Goal: Information Seeking & Learning: Learn about a topic

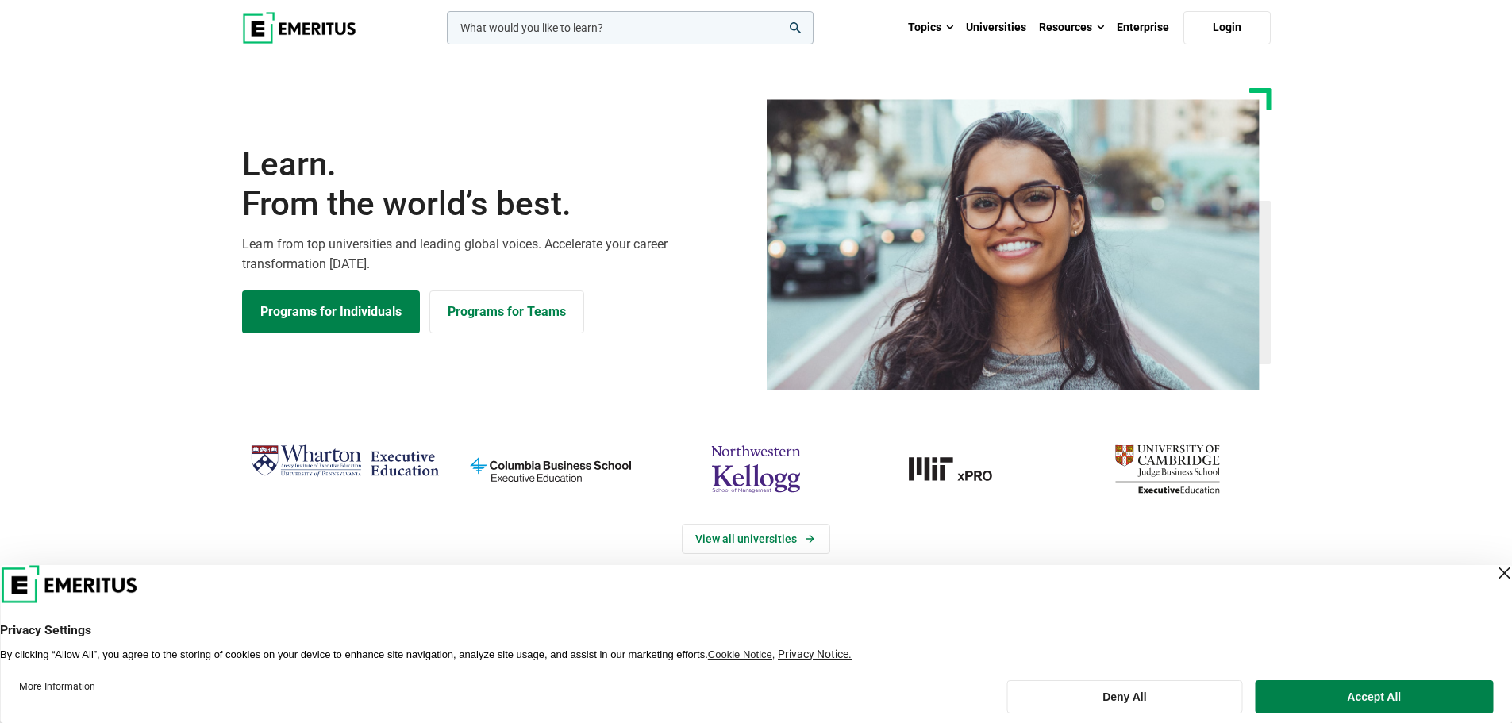
click at [571, 37] on input "woocommerce-product-search-field-0" at bounding box center [630, 27] width 367 height 33
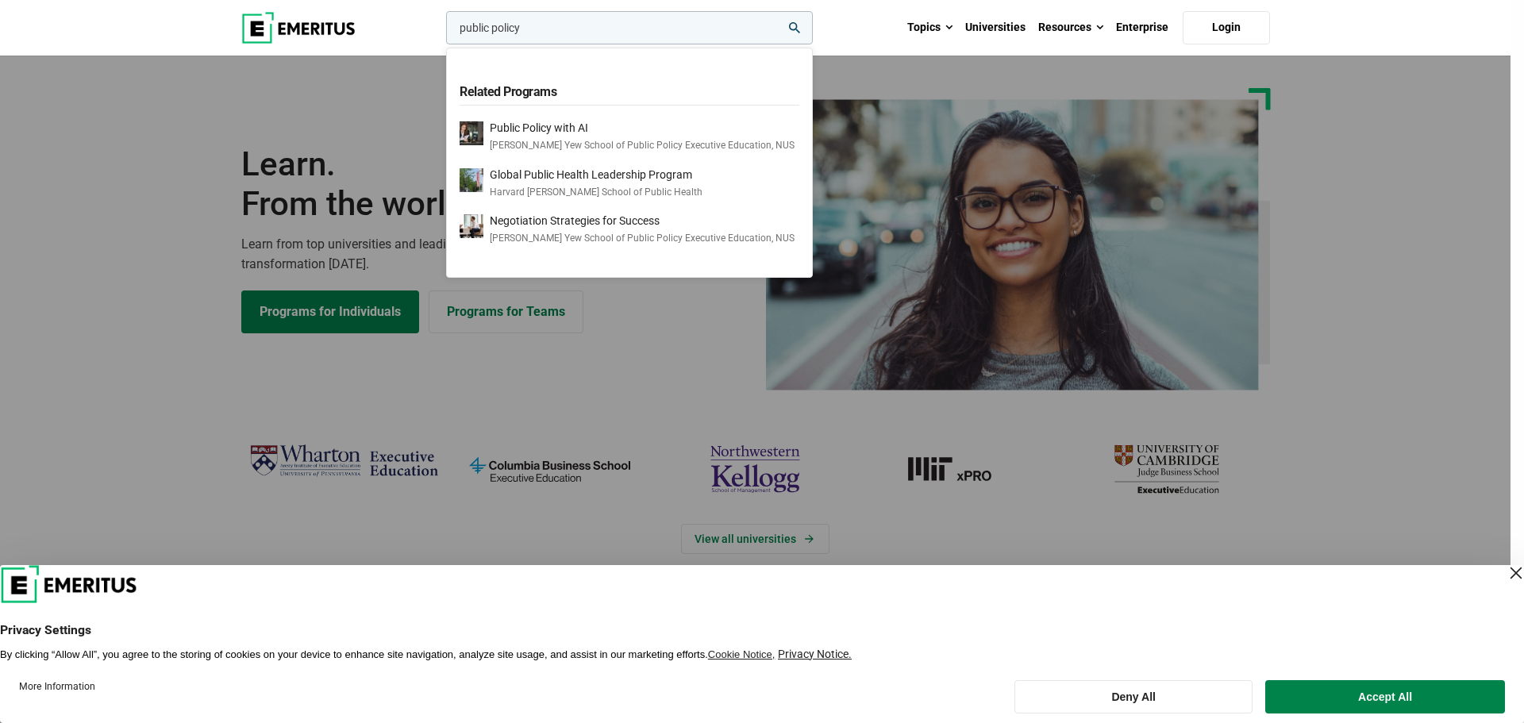
type input "public policy"
click at [443, 32] on button "search" at bounding box center [443, 32] width 0 height 0
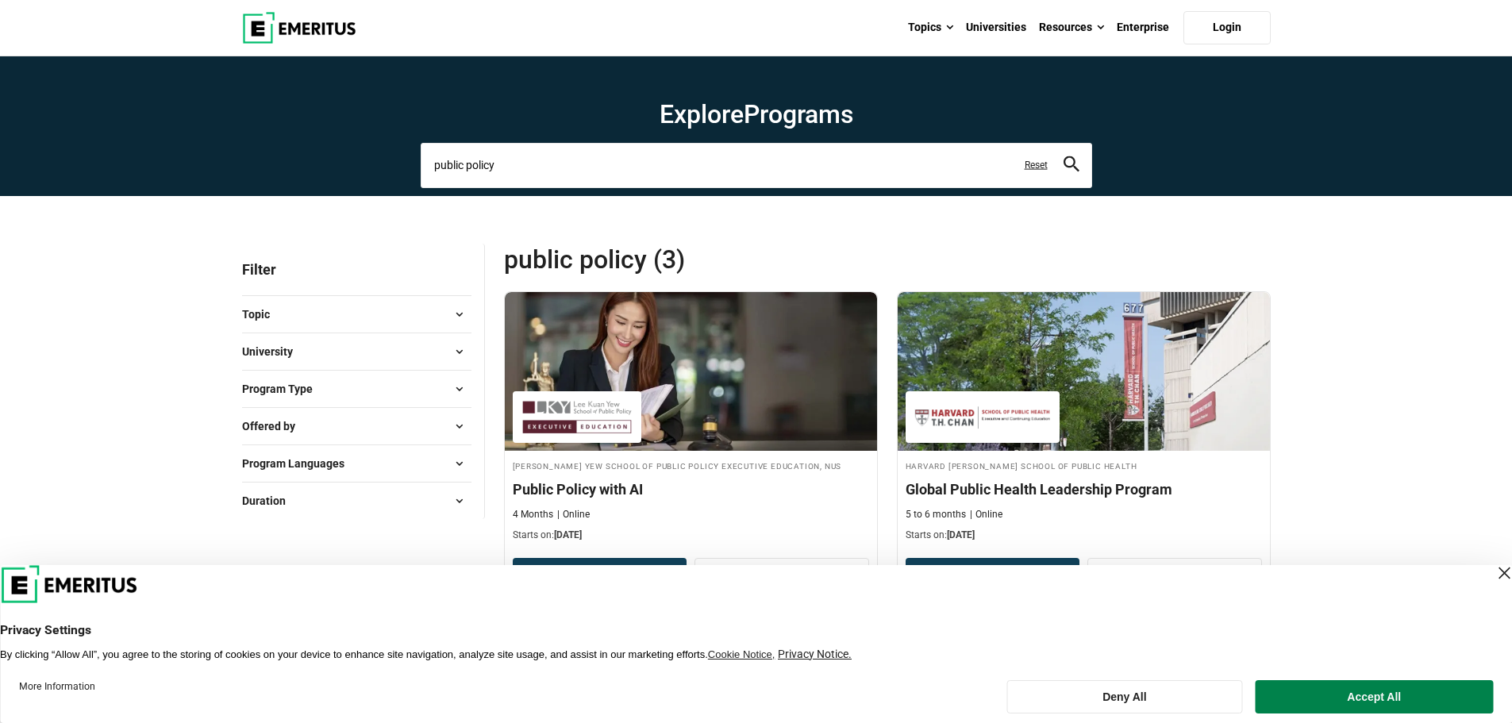
drag, startPoint x: 525, startPoint y: 171, endPoint x: 350, endPoint y: 155, distance: 175.3
click at [350, 155] on section "Explore Programs public policy Related Programs Public Policy with [PERSON_NAME…" at bounding box center [756, 126] width 1512 height 140
type input "LKYSPP"
click at [1064, 156] on button "search" at bounding box center [1072, 165] width 16 height 18
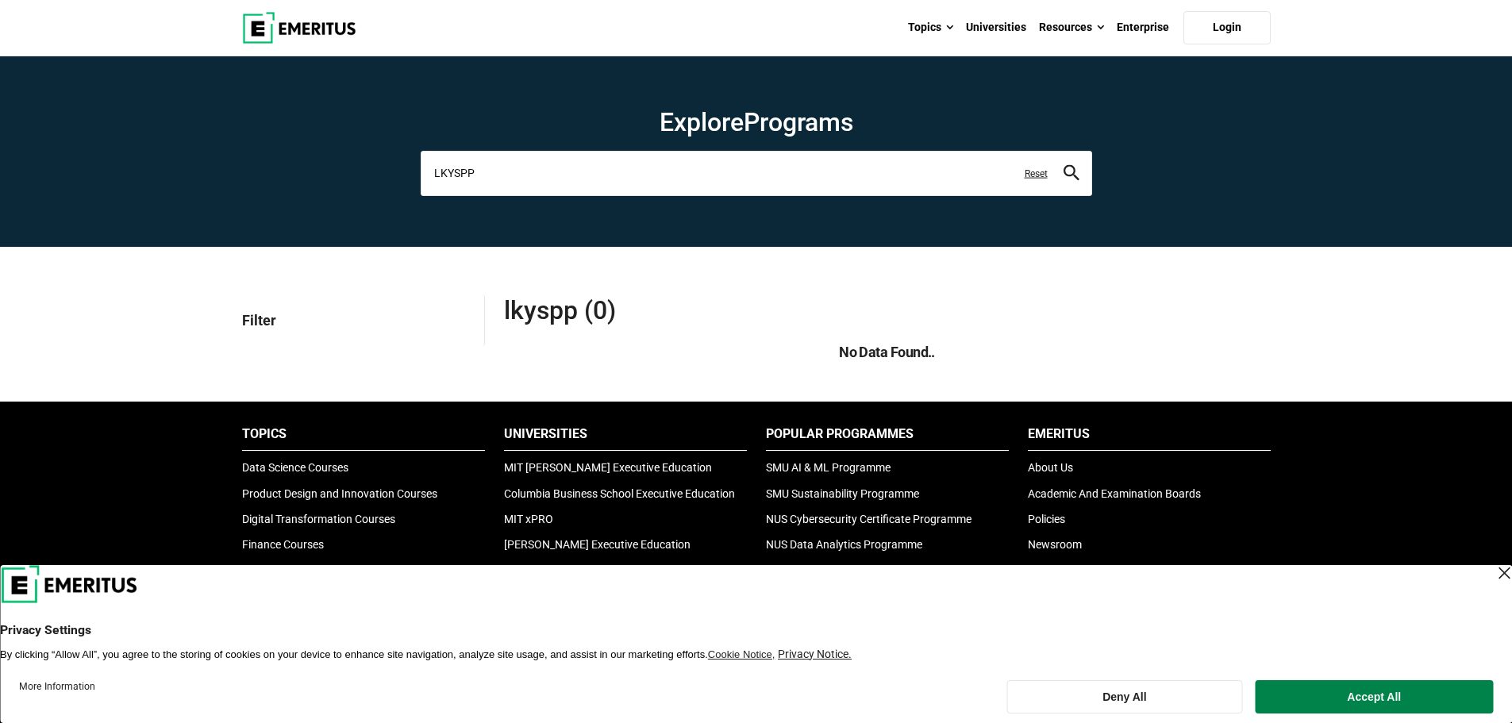
drag, startPoint x: 522, startPoint y: 181, endPoint x: 417, endPoint y: 171, distance: 106.1
click at [417, 171] on div "Explore Programs LKYSPP leadership marketing project management data science pr…" at bounding box center [756, 150] width 691 height 89
click at [1007, 27] on link "Universities" at bounding box center [996, 28] width 73 height 56
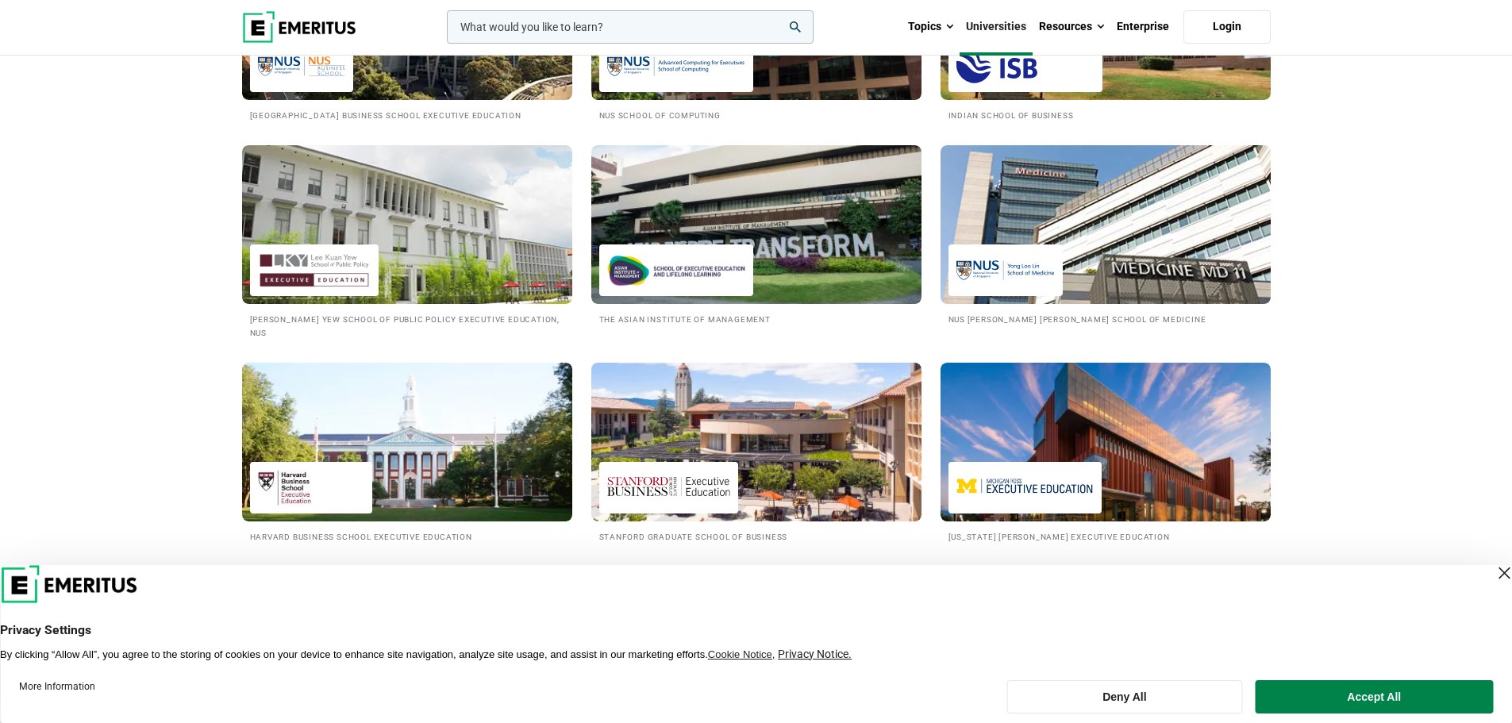
scroll to position [1587, 0]
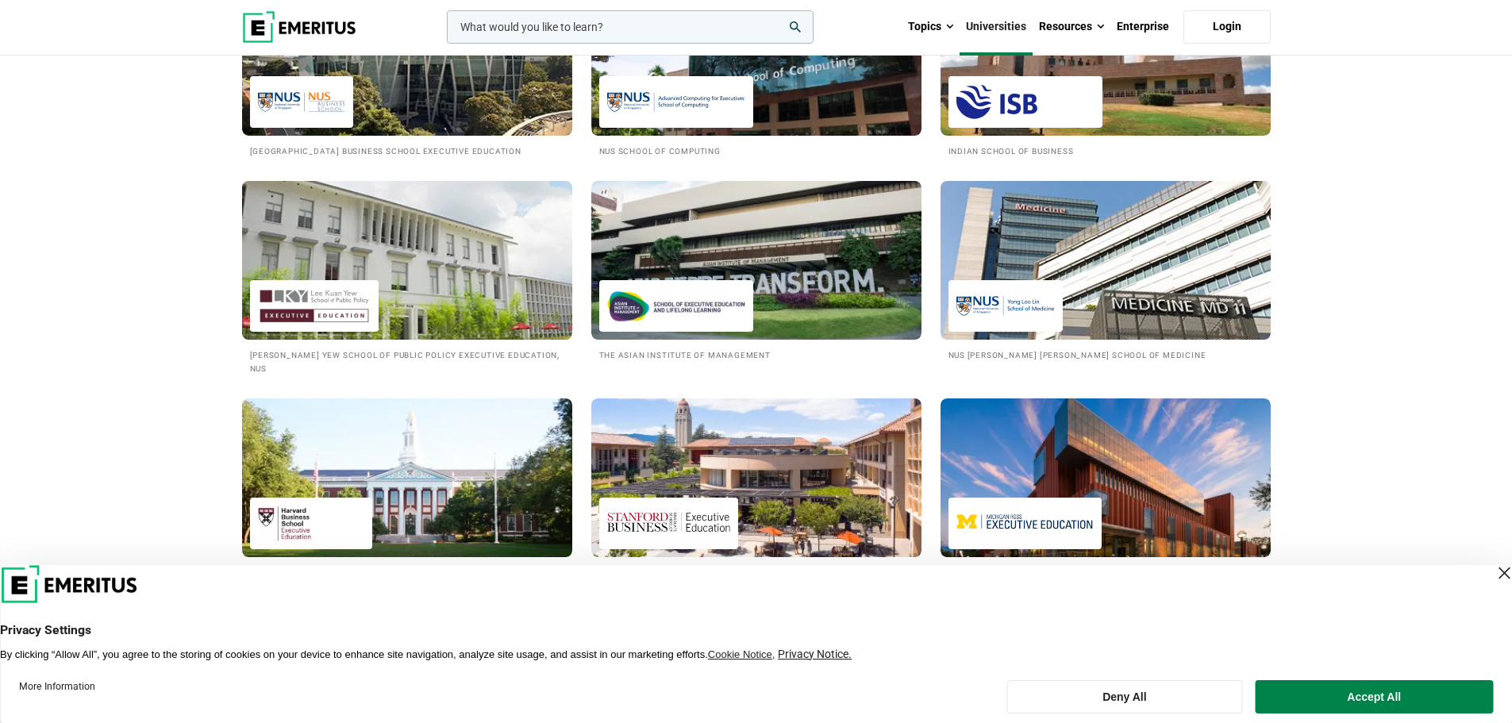
click at [344, 296] on div at bounding box center [314, 306] width 129 height 52
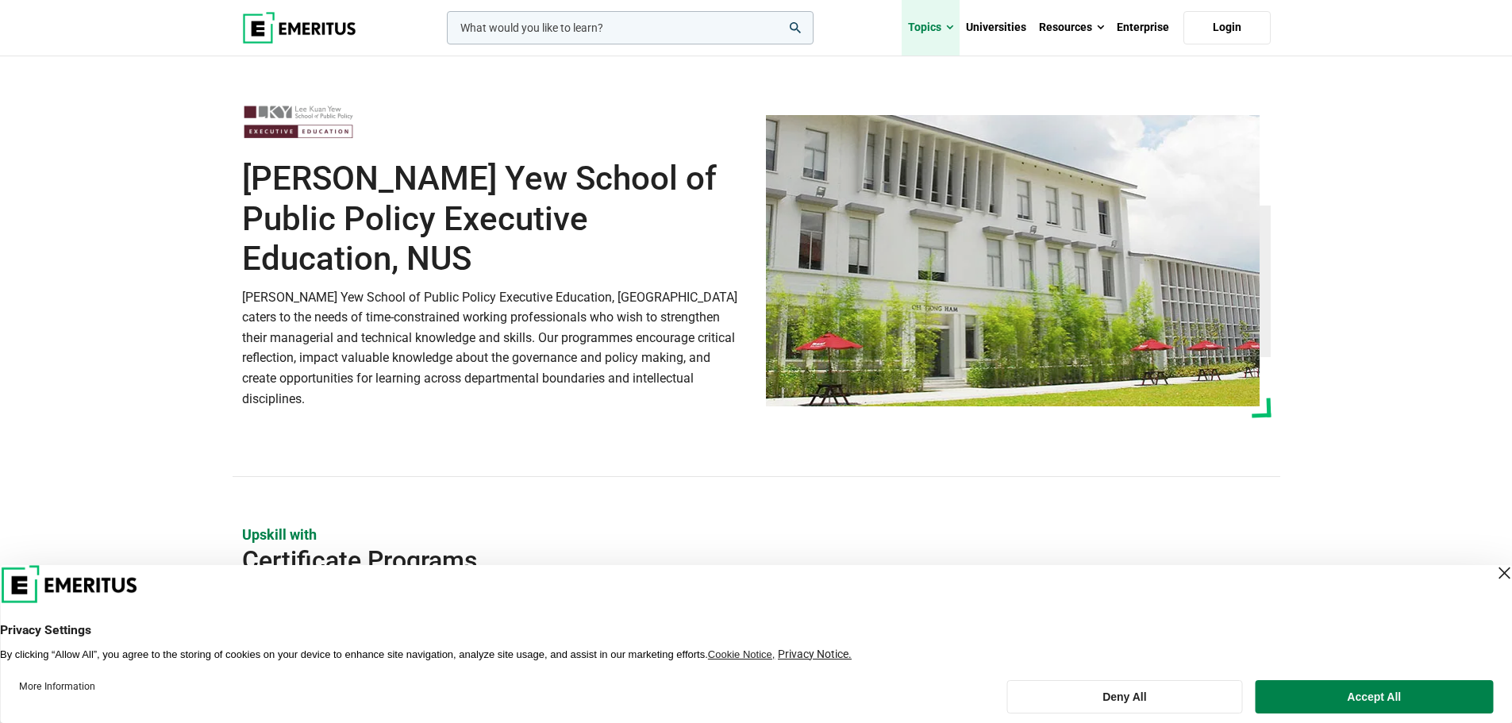
click at [945, 30] on link "Topics" at bounding box center [931, 28] width 58 height 56
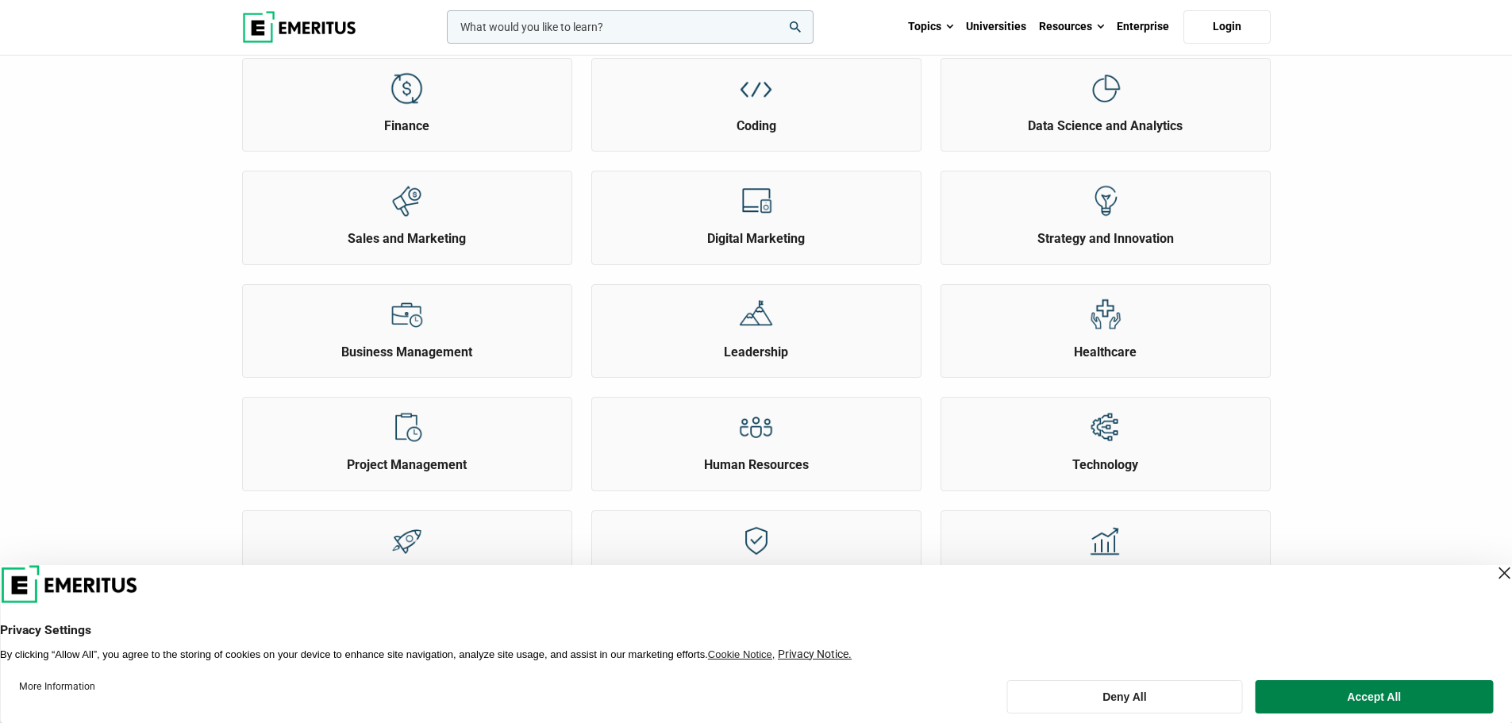
scroll to position [397, 0]
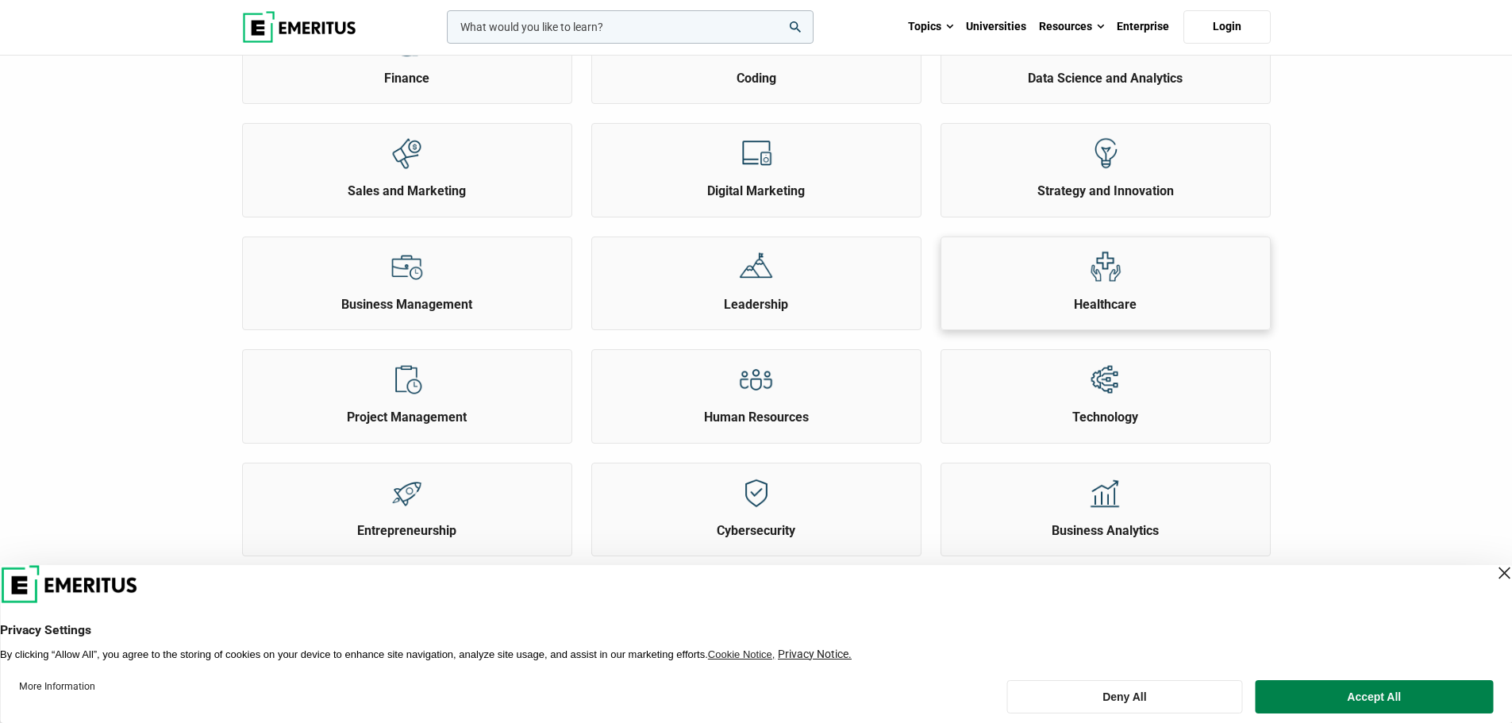
click at [1032, 264] on div "Healthcare" at bounding box center [1105, 275] width 329 height 76
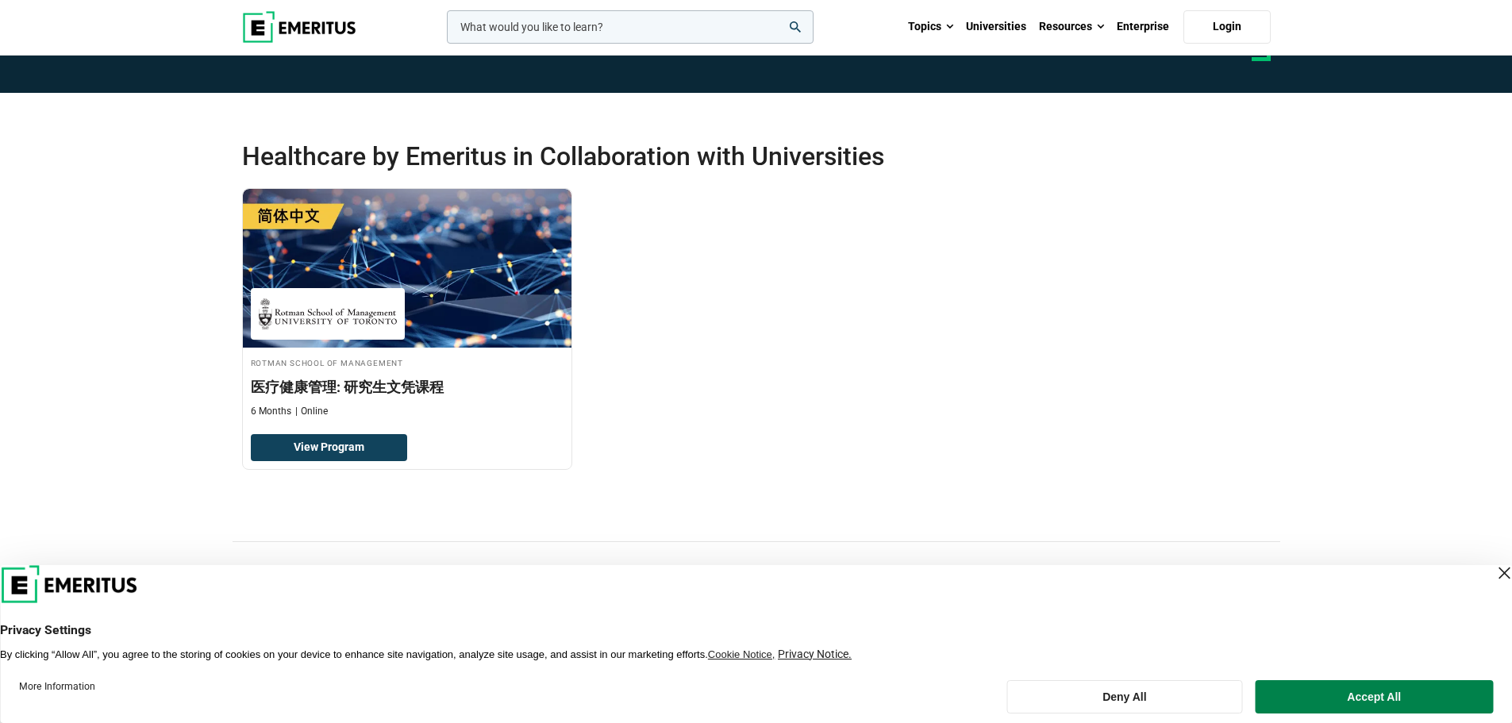
scroll to position [238, 0]
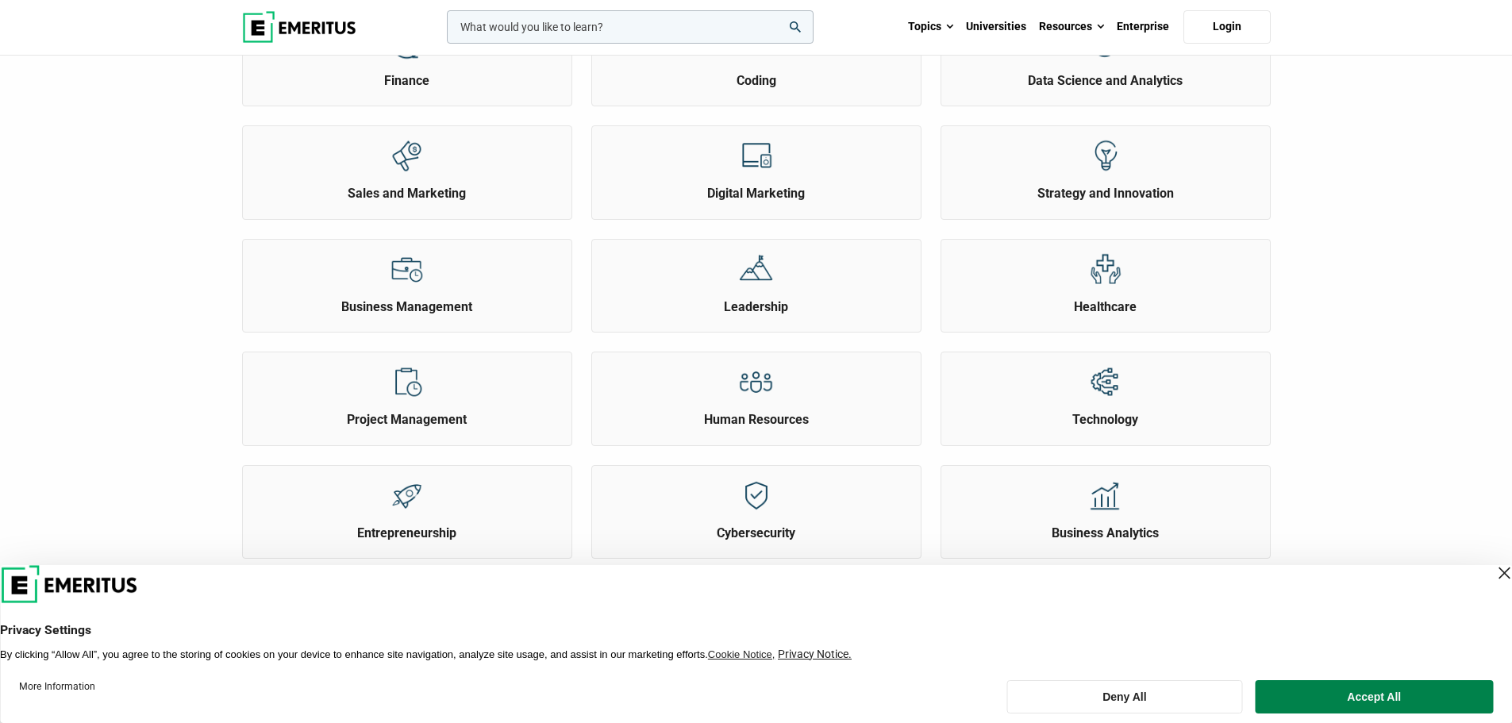
scroll to position [397, 0]
click at [1107, 161] on img at bounding box center [1105, 154] width 36 height 36
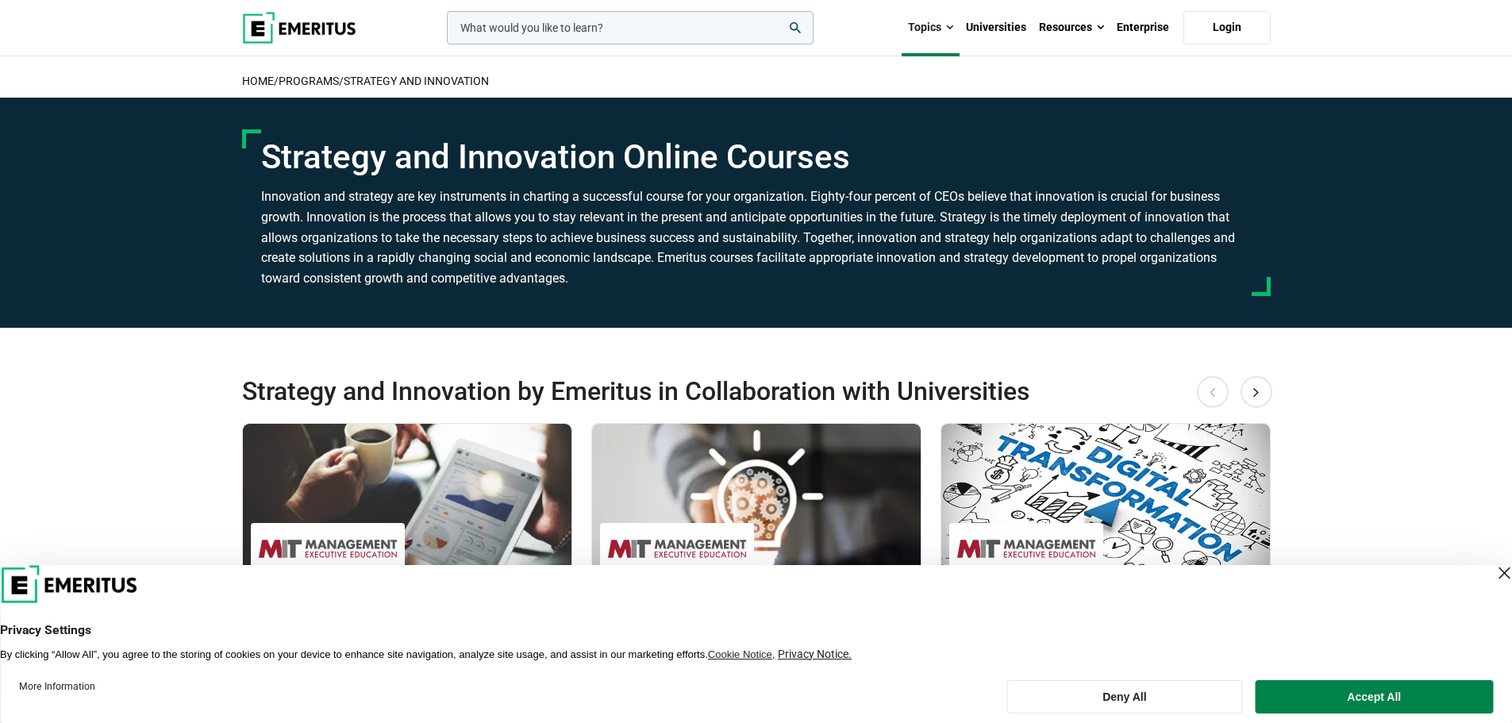
click at [578, 30] on input "woocommerce-product-search-field-0" at bounding box center [630, 27] width 367 height 33
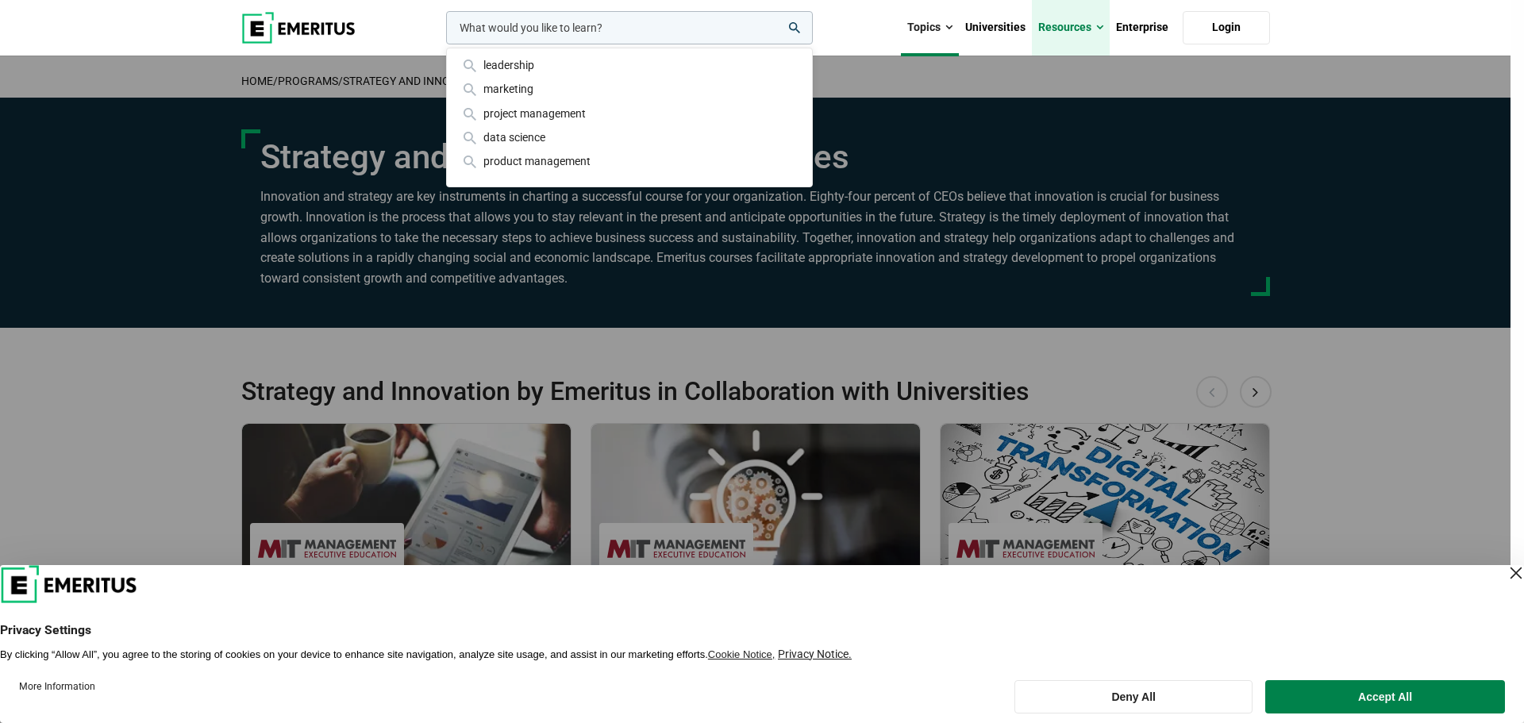
click at [1103, 24] on span at bounding box center [1099, 28] width 7 height 16
click at [982, 26] on link "Universities" at bounding box center [995, 28] width 73 height 56
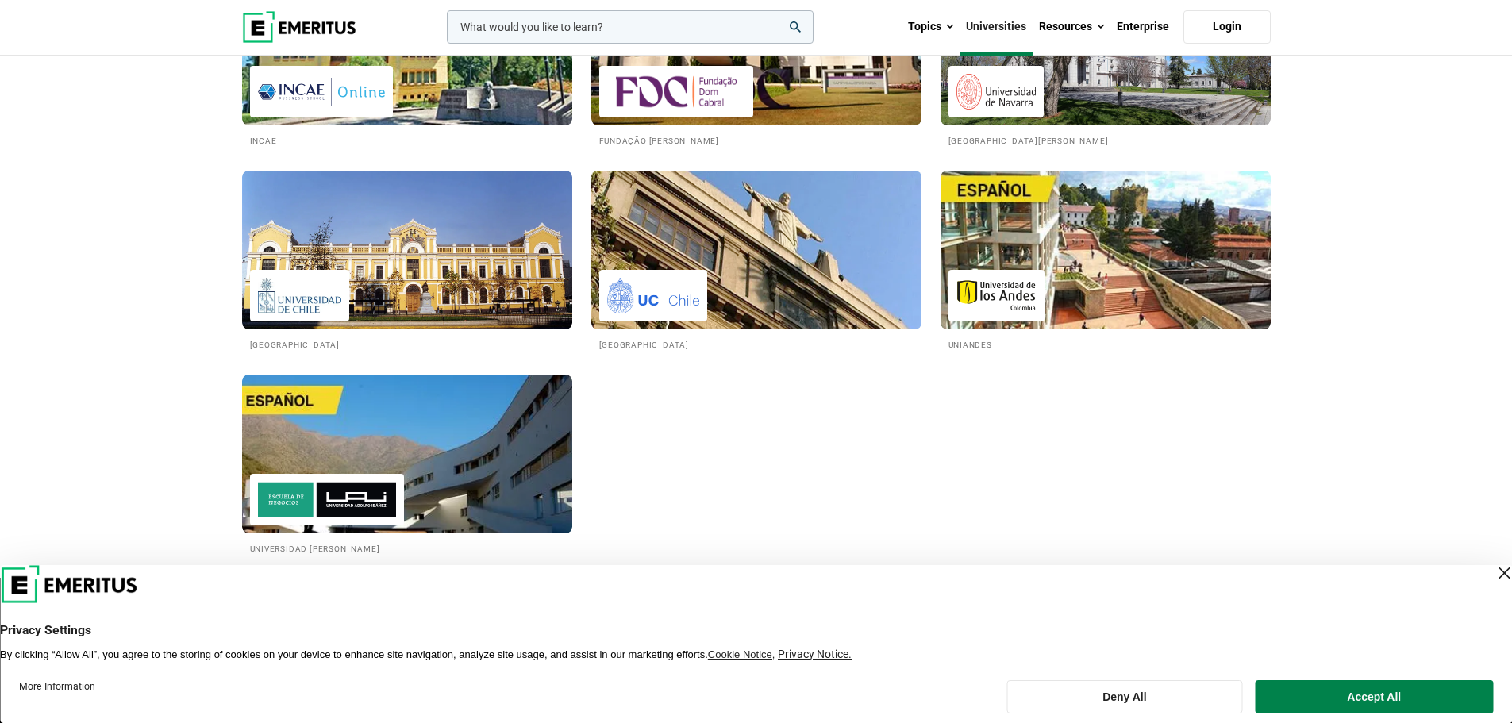
scroll to position [2937, 0]
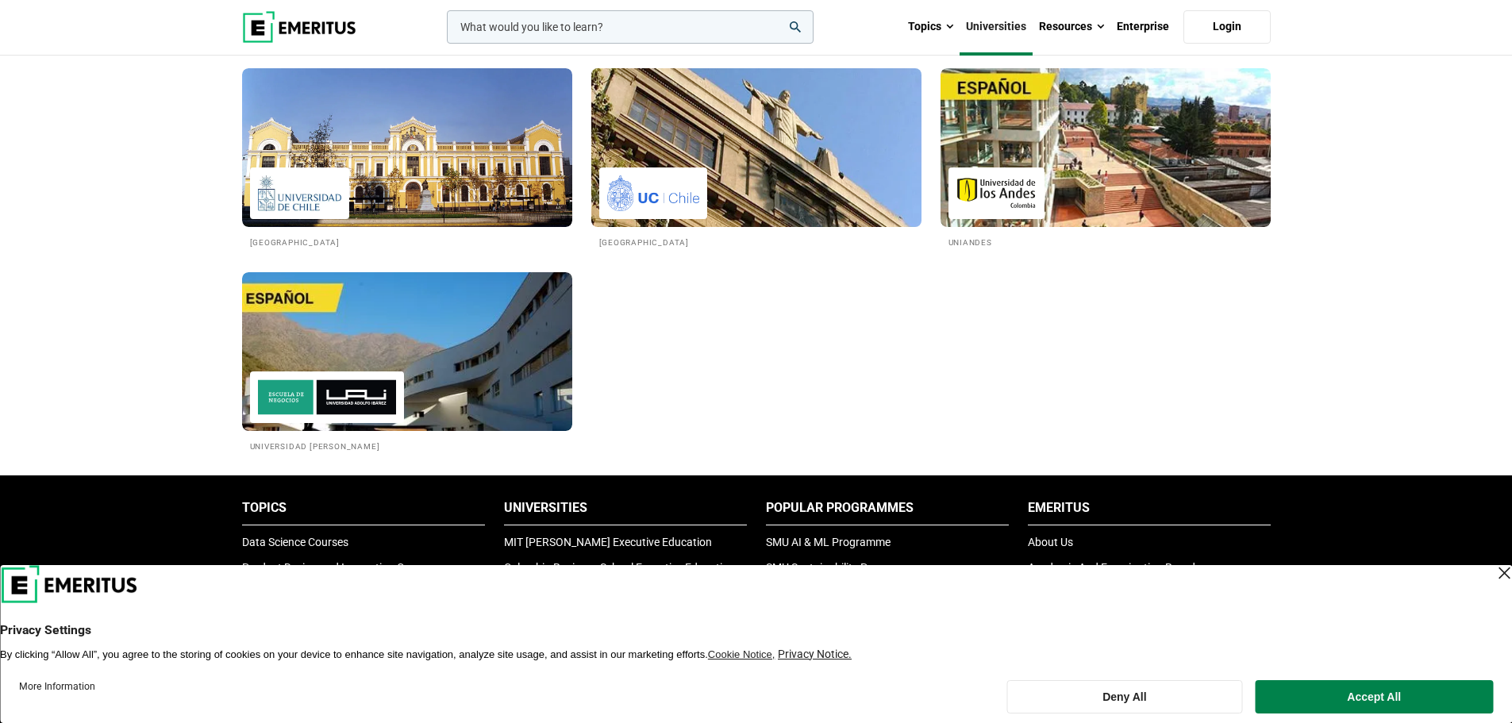
click at [810, 231] on link "Pontificia Universidad Católica de Chile" at bounding box center [756, 158] width 330 height 180
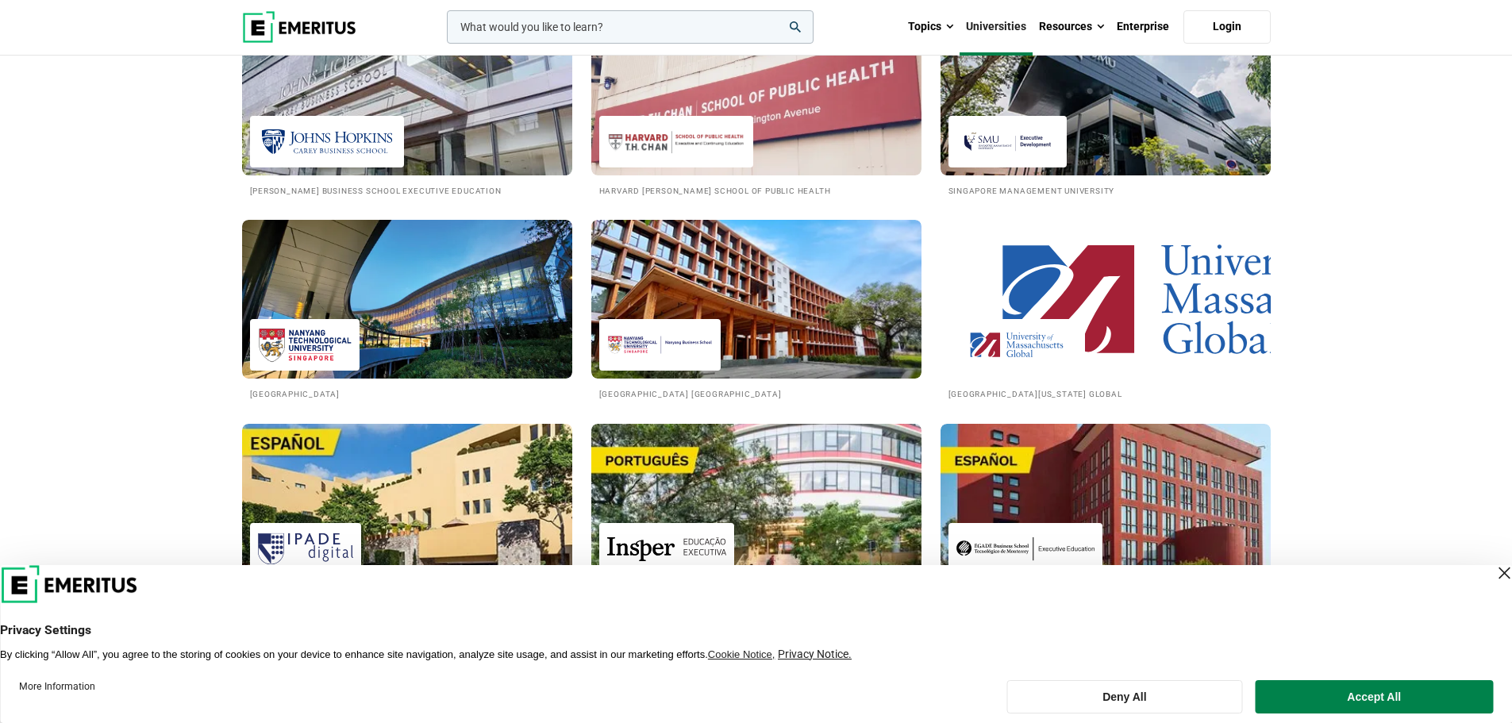
scroll to position [2064, 0]
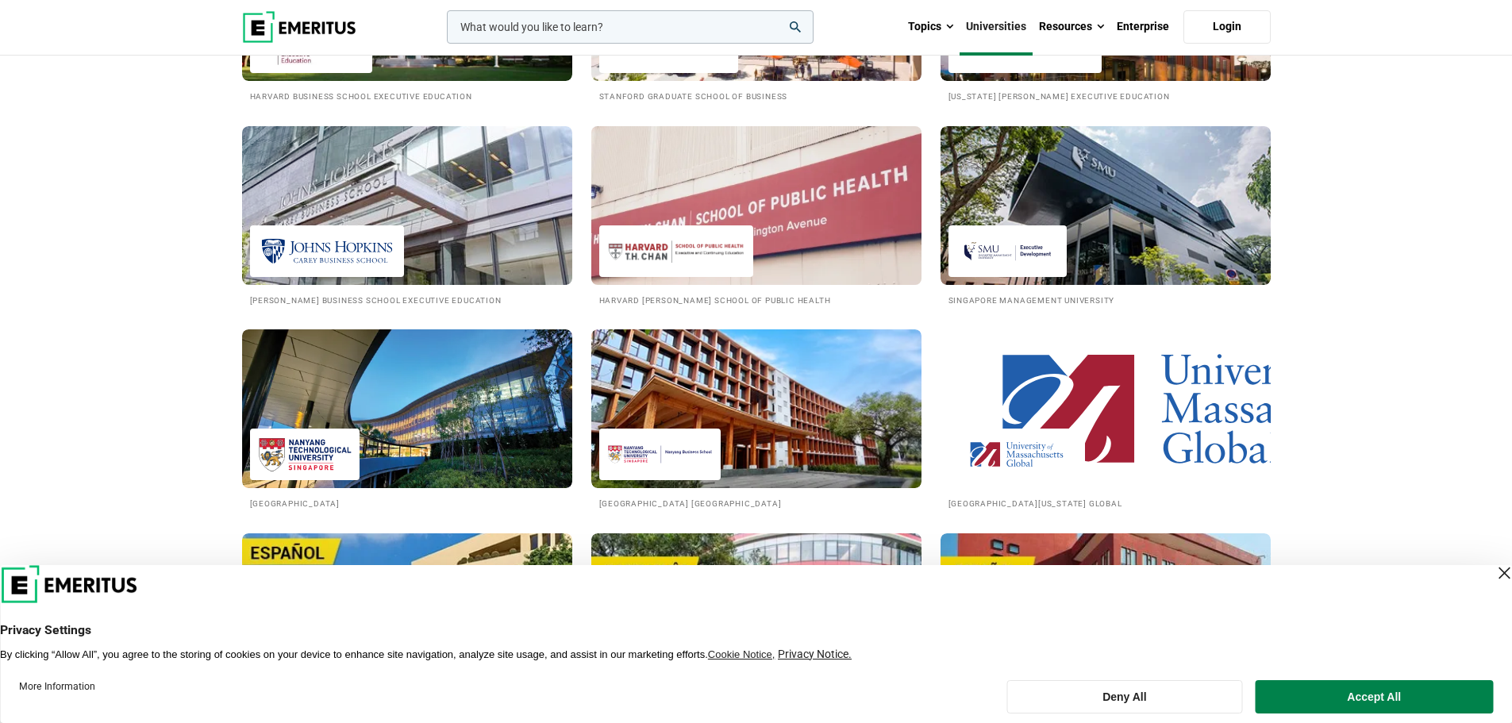
click at [634, 194] on img at bounding box center [757, 205] width 364 height 175
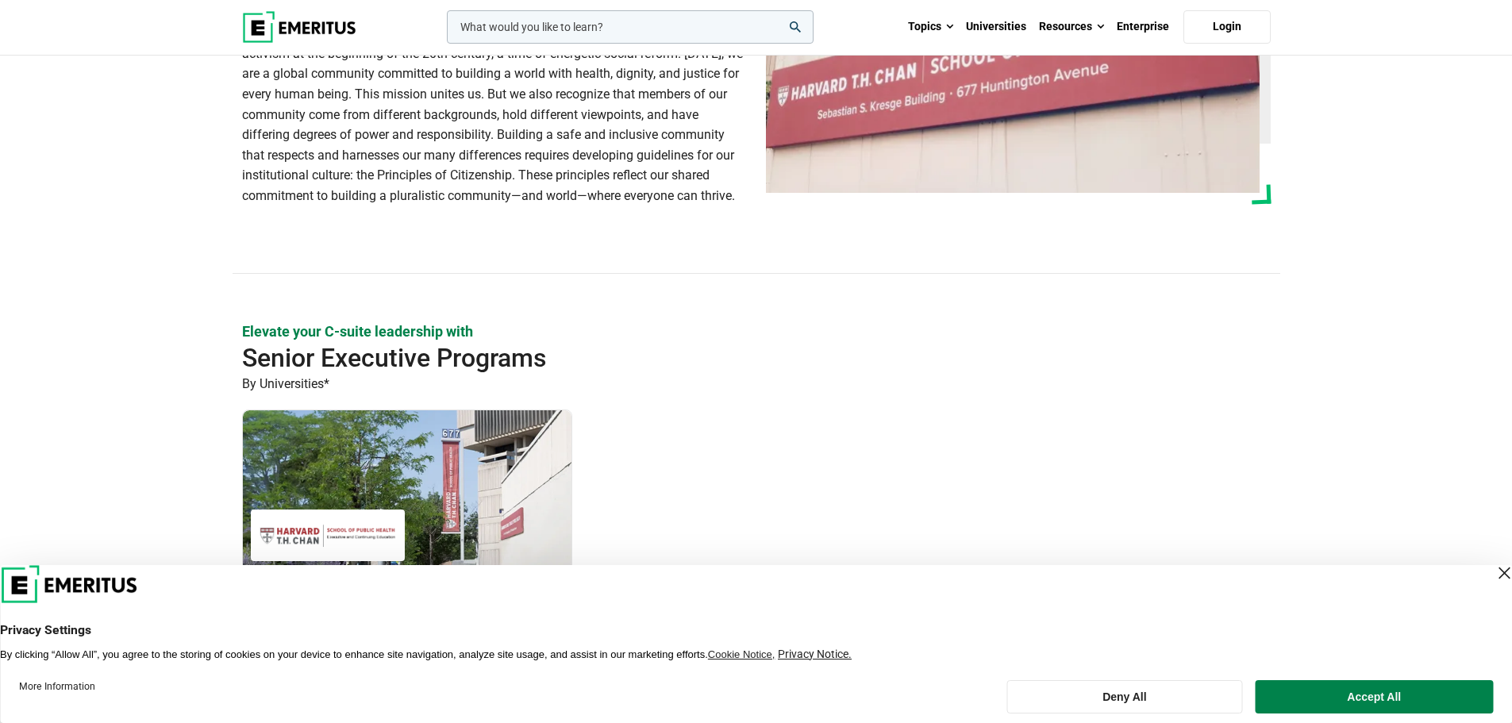
scroll to position [397, 0]
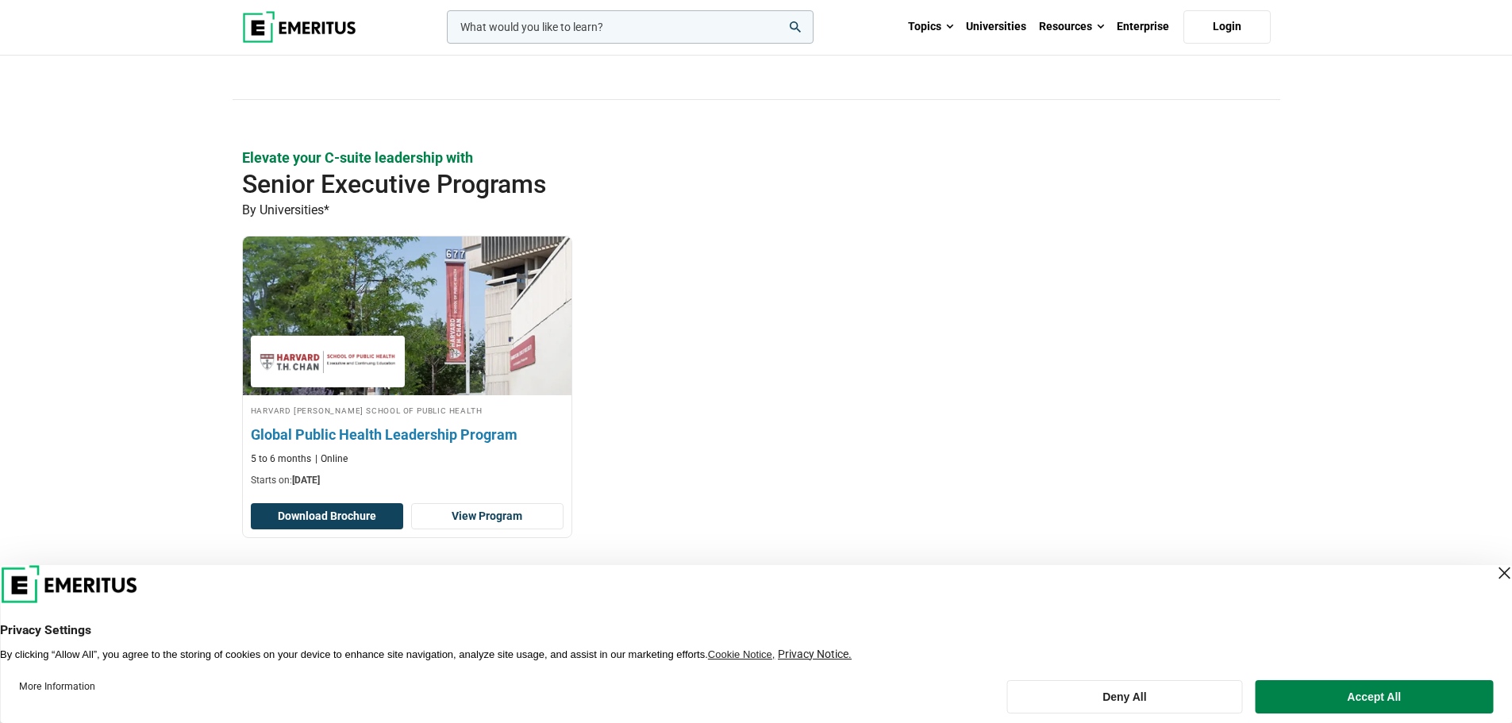
click at [359, 425] on h3 "Global Public Health Leadership Program" at bounding box center [407, 435] width 313 height 20
